Goal: Find specific page/section: Find specific page/section

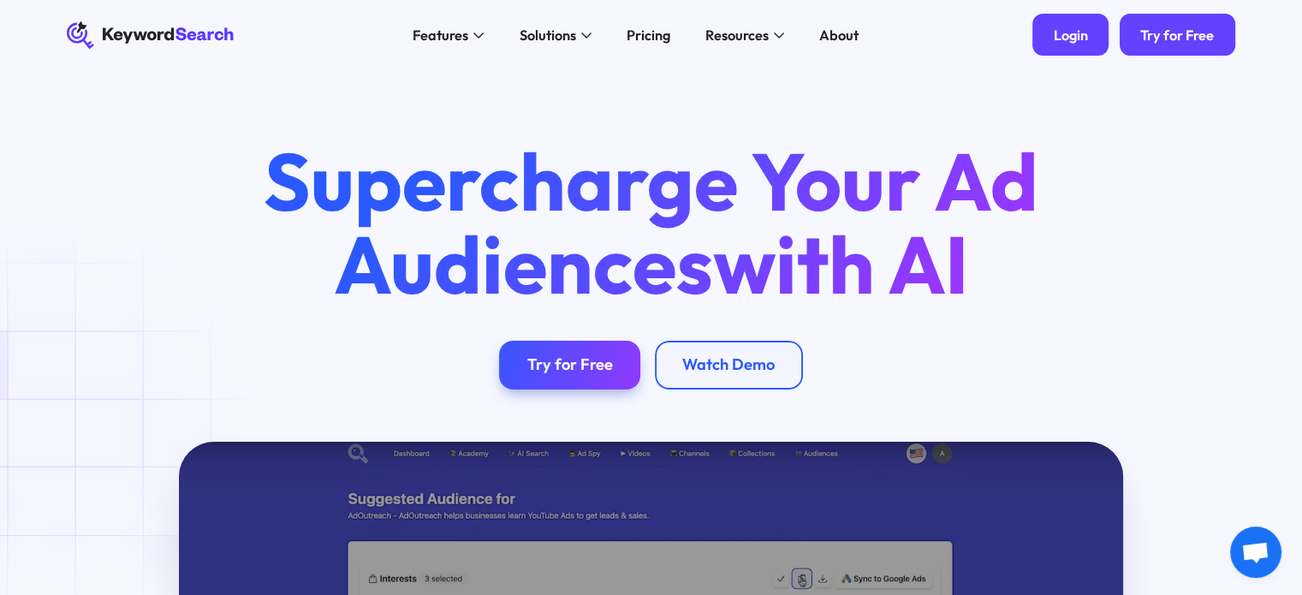
drag, startPoint x: 0, startPoint y: 0, endPoint x: 1069, endPoint y: 33, distance: 1069.5
click at [1069, 33] on div "Login" at bounding box center [1071, 35] width 34 height 17
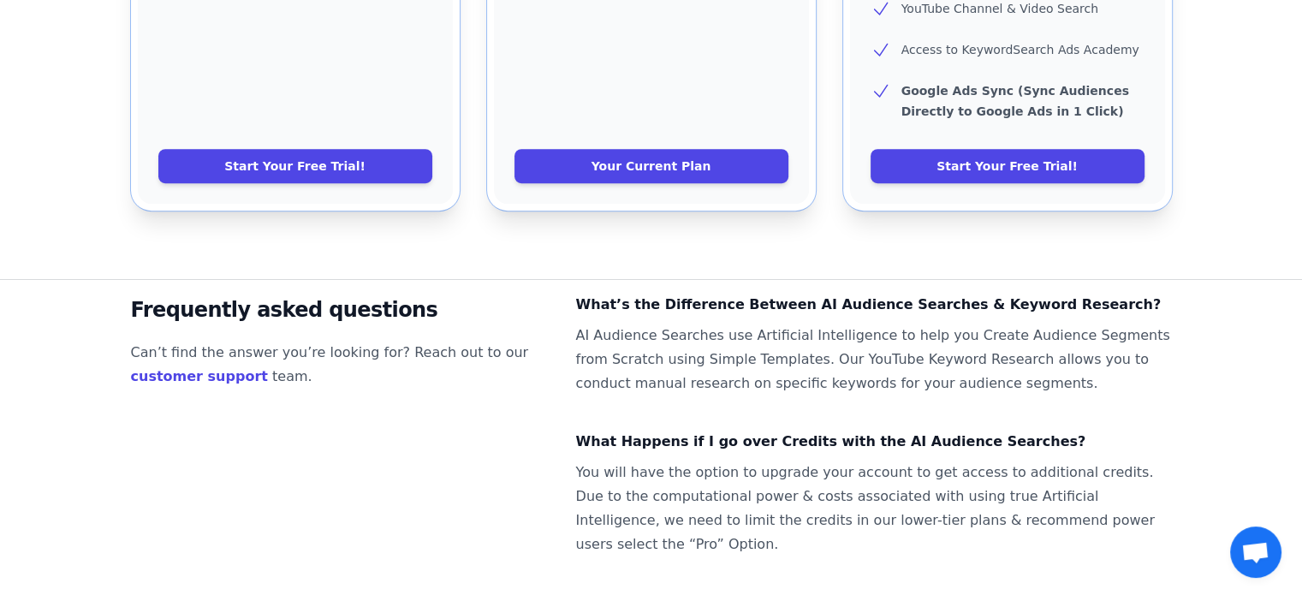
scroll to position [1204, 0]
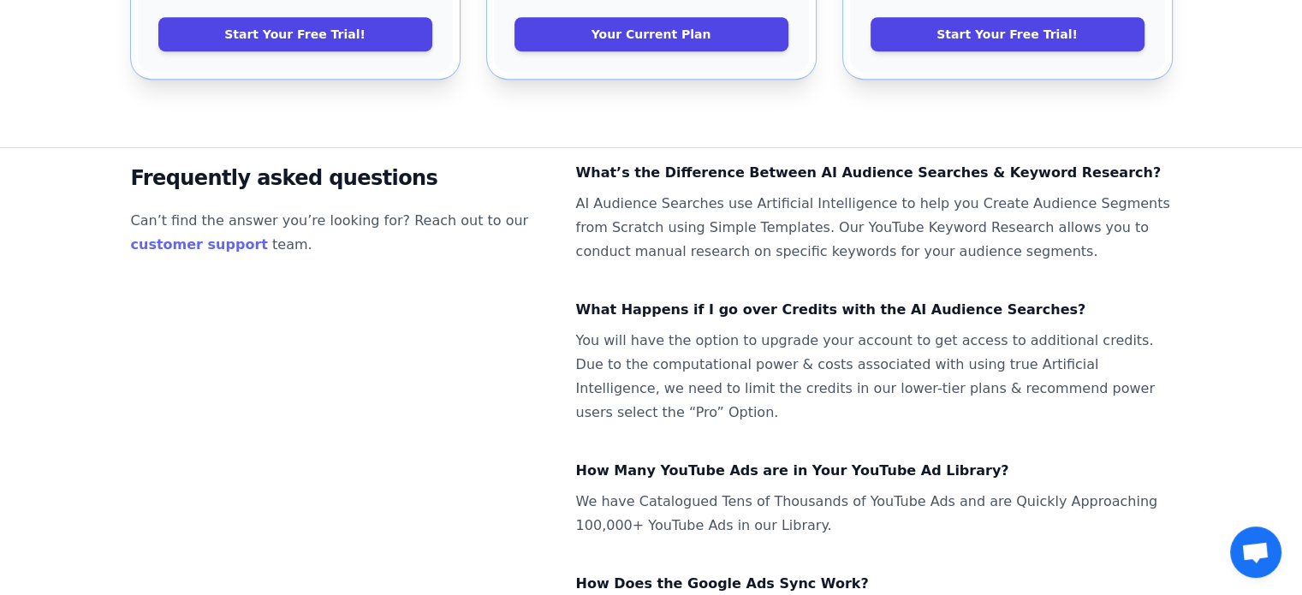
click at [226, 236] on link "customer support" at bounding box center [199, 244] width 137 height 16
